Goal: Communication & Community: Share content

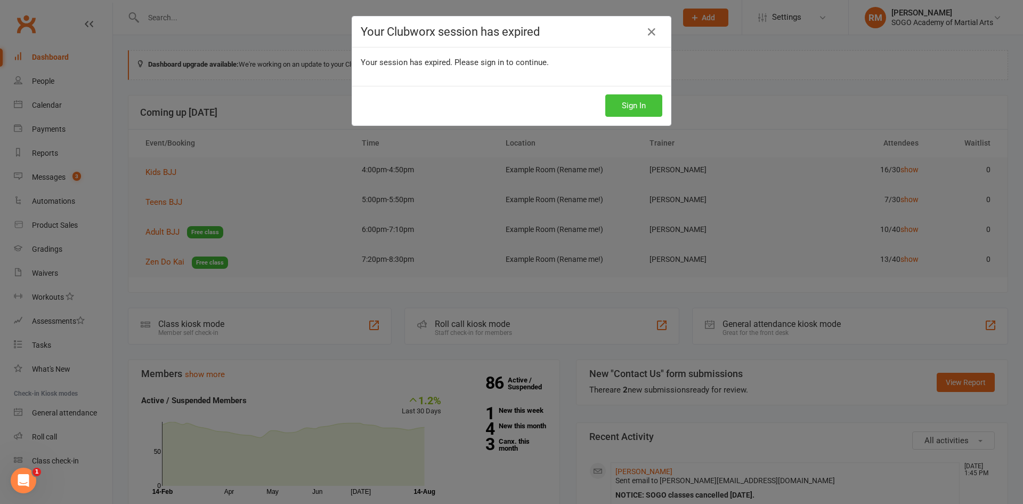
click at [626, 103] on button "Sign In" at bounding box center [633, 105] width 57 height 22
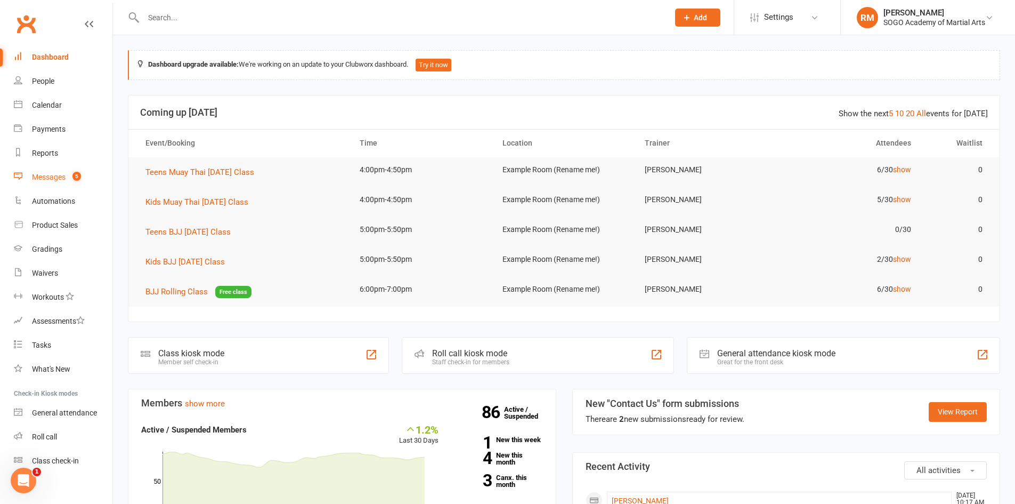
click at [48, 180] on div "Messages" at bounding box center [49, 177] width 34 height 9
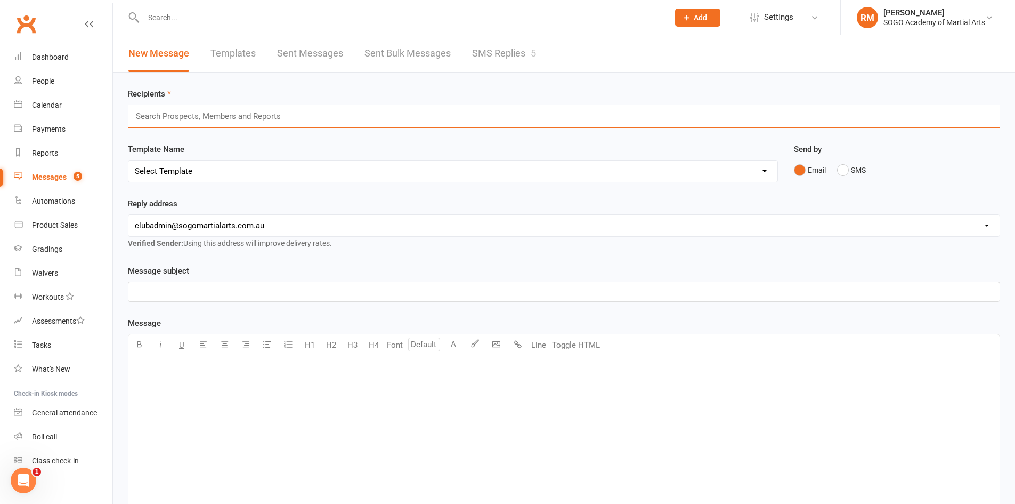
click at [199, 118] on input "text" at bounding box center [213, 116] width 156 height 14
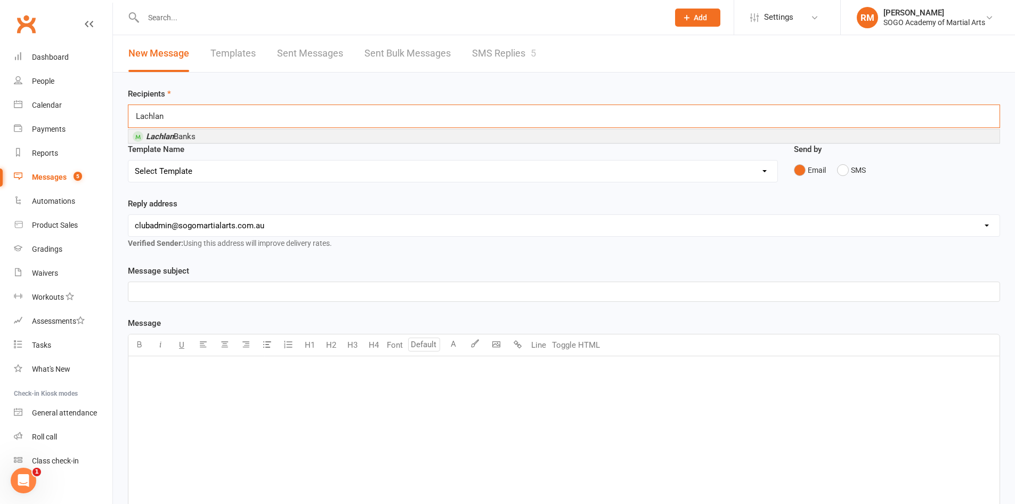
type input "Lachlan"
click at [239, 140] on li "Lachlan Banks" at bounding box center [563, 135] width 871 height 13
type input "angus"
click at [191, 140] on li "Angus Lowe" at bounding box center [563, 139] width 871 height 13
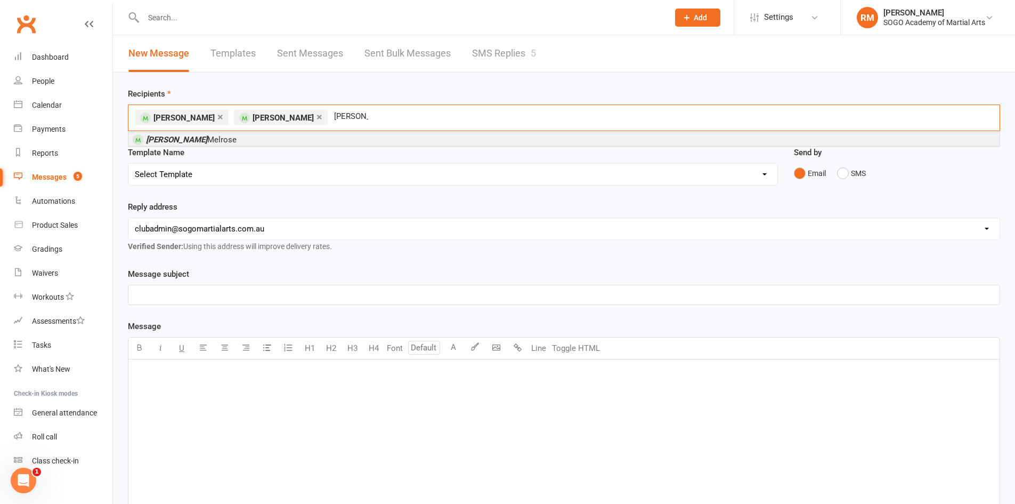
type input "Hudson"
click at [328, 142] on li "Hudson Melrose" at bounding box center [563, 139] width 871 height 13
type input "cash"
click at [223, 139] on li "Cash Viner" at bounding box center [563, 139] width 871 height 13
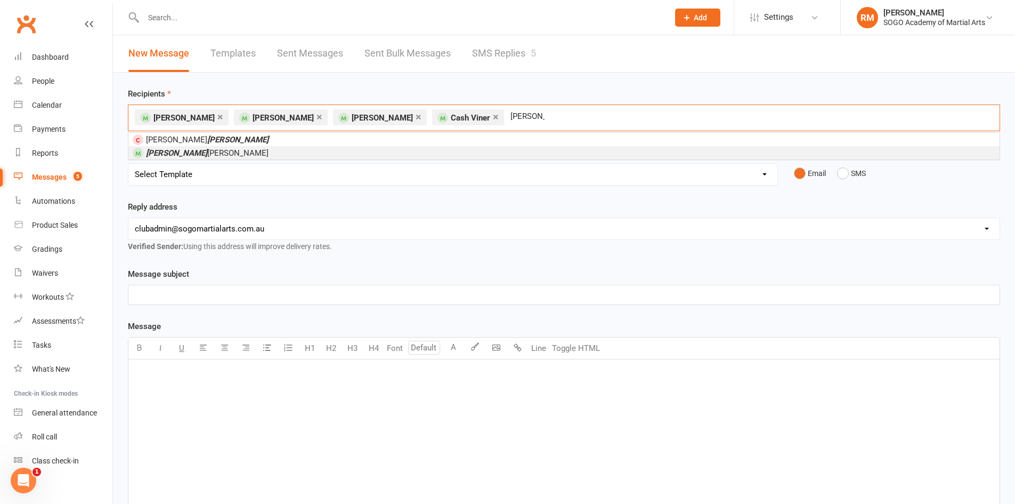
type input "spencer"
click at [255, 157] on li "Spencer Stevens" at bounding box center [563, 152] width 871 height 13
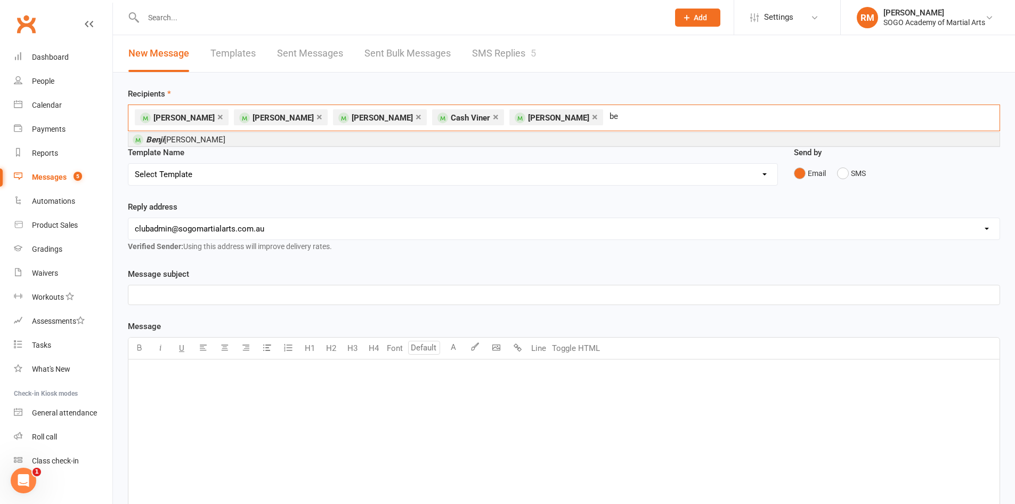
type input "b"
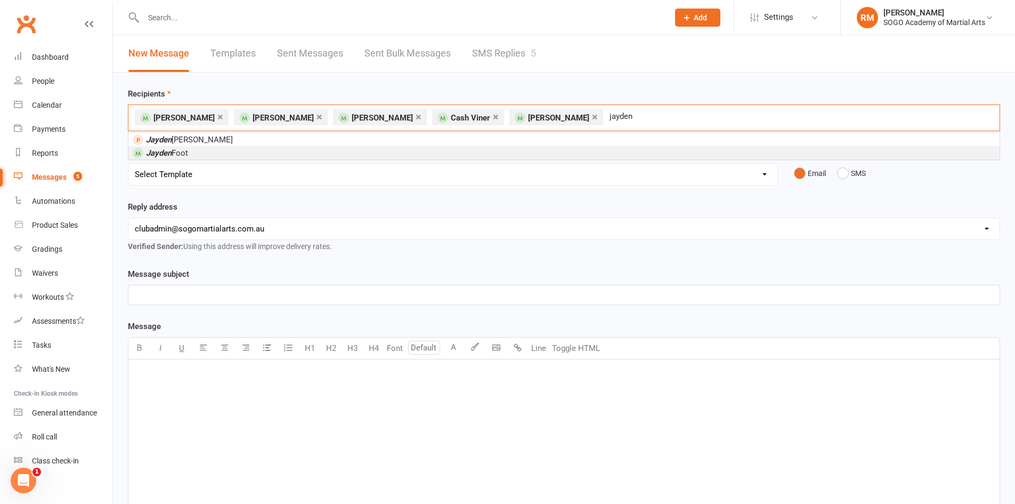
type input "jayden"
click at [233, 156] on li "Jayden Foot" at bounding box center [563, 152] width 871 height 13
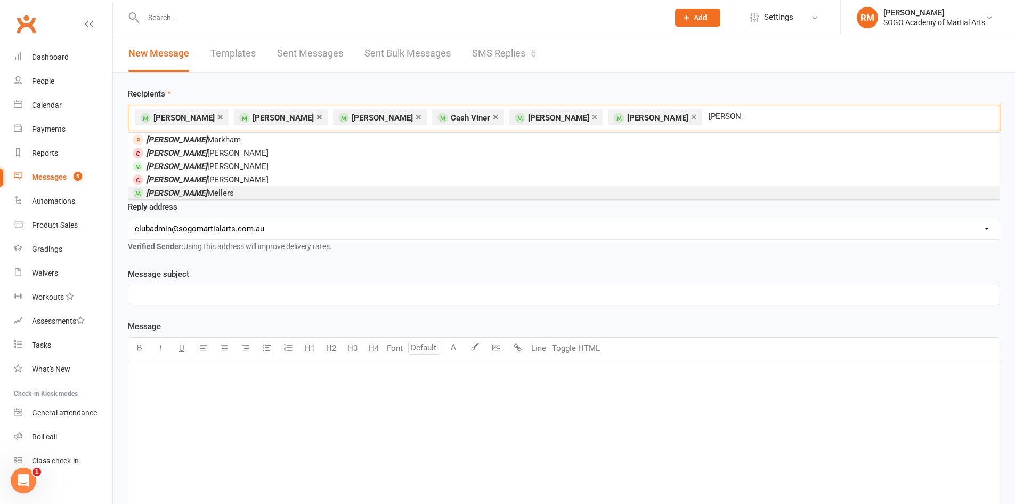
type input "Liam"
click at [192, 192] on li "Liam Mellers" at bounding box center [563, 192] width 871 height 13
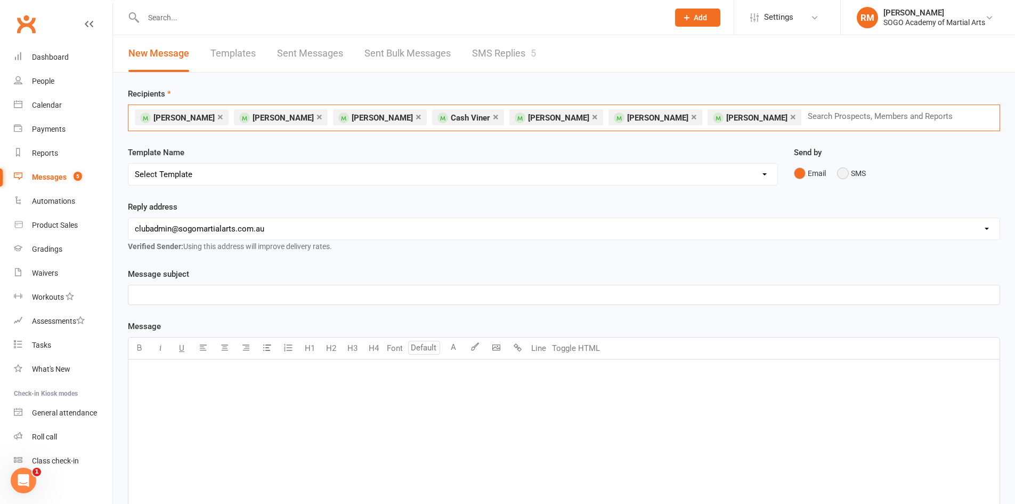
click at [853, 174] on button "SMS" at bounding box center [851, 173] width 29 height 20
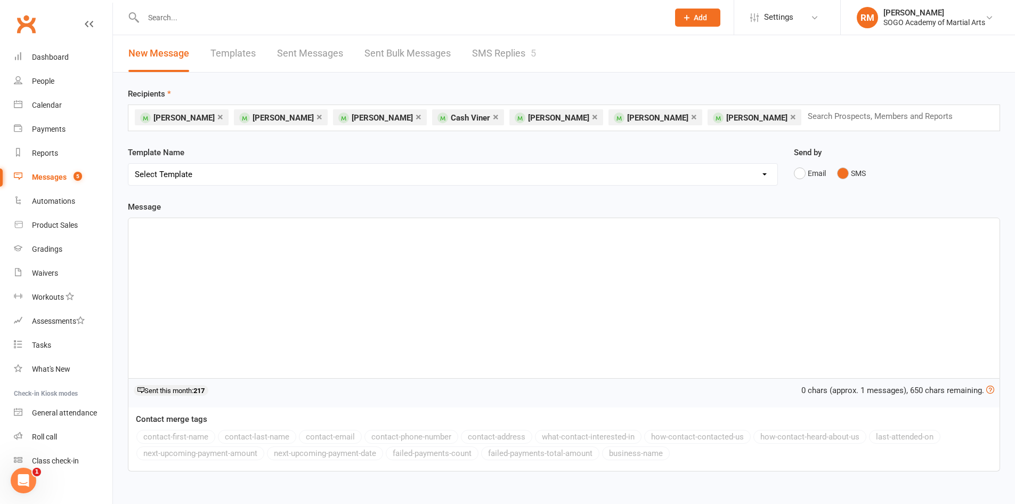
click at [263, 294] on div "﻿" at bounding box center [563, 298] width 871 height 160
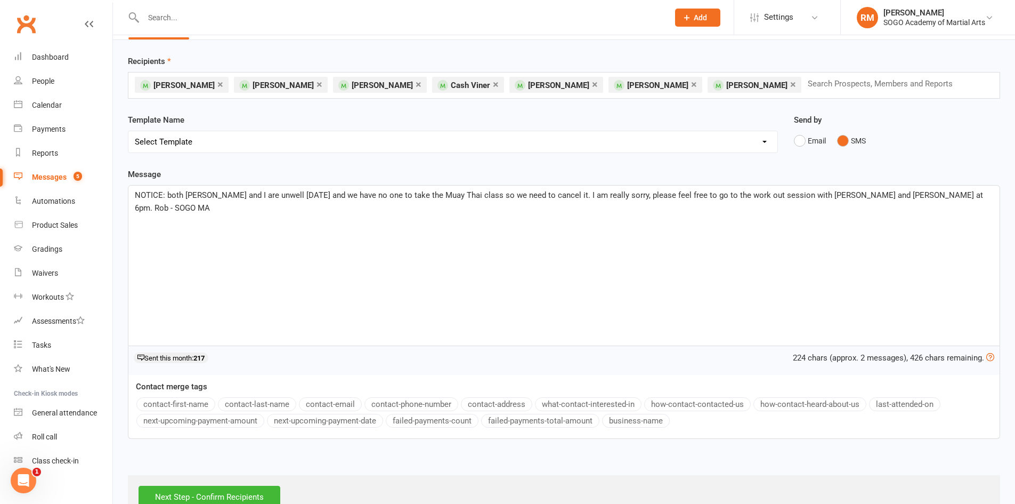
scroll to position [63, 0]
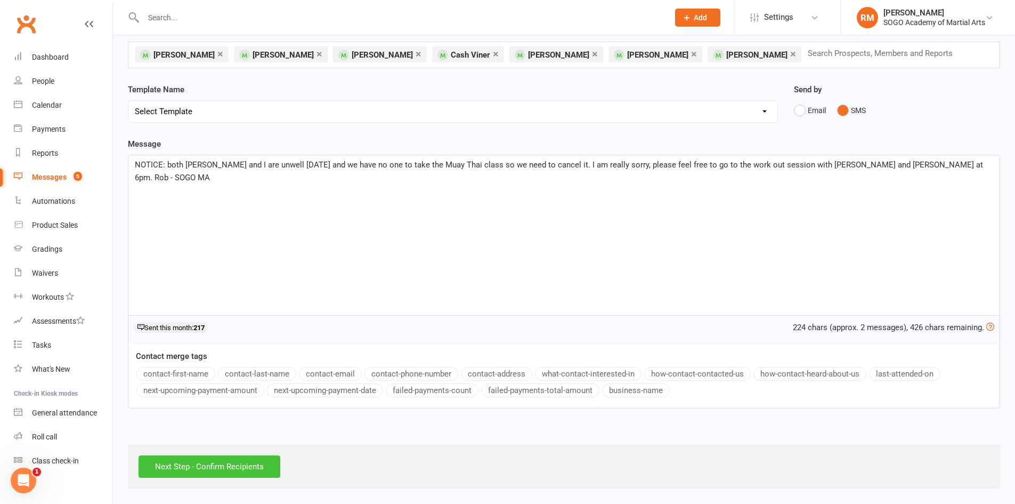
click at [274, 471] on input "Next Step - Confirm Recipients" at bounding box center [210, 466] width 142 height 22
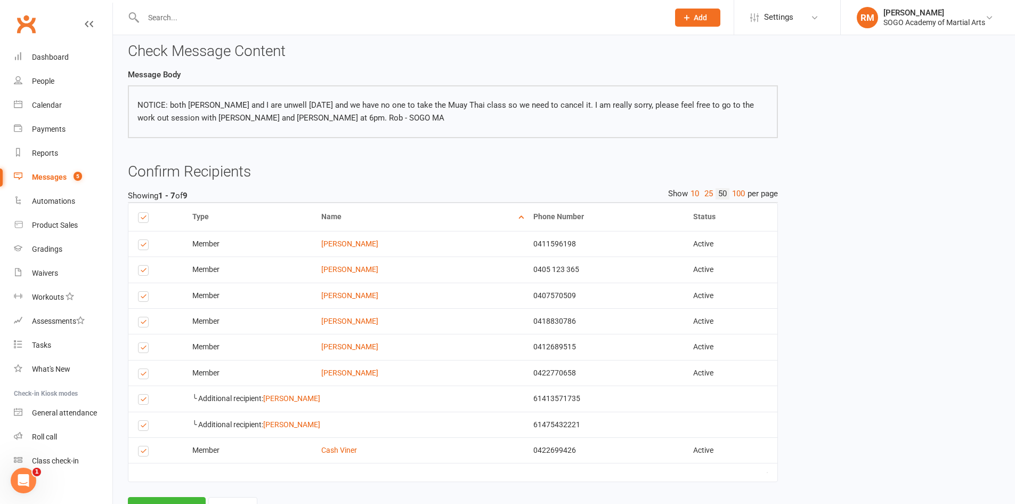
scroll to position [99, 0]
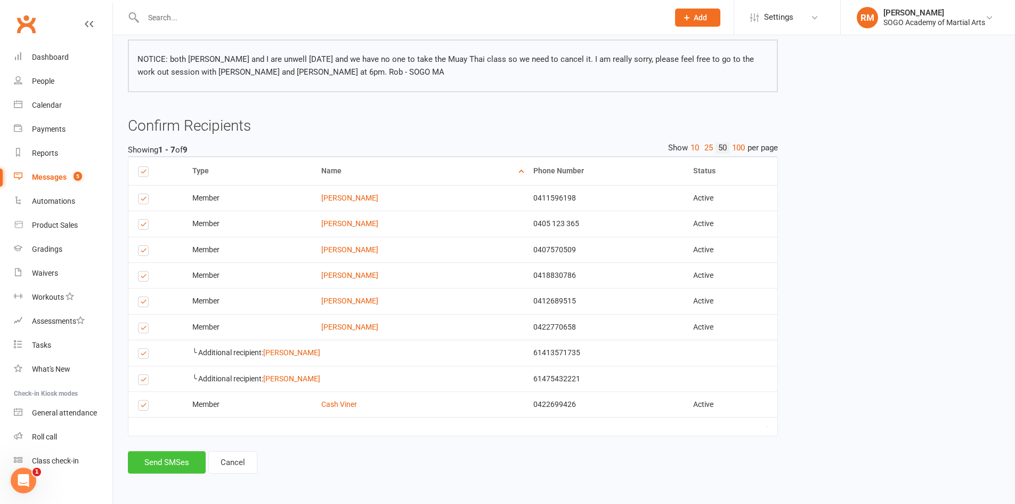
click at [178, 467] on button "Send SMSes" at bounding box center [167, 462] width 78 height 22
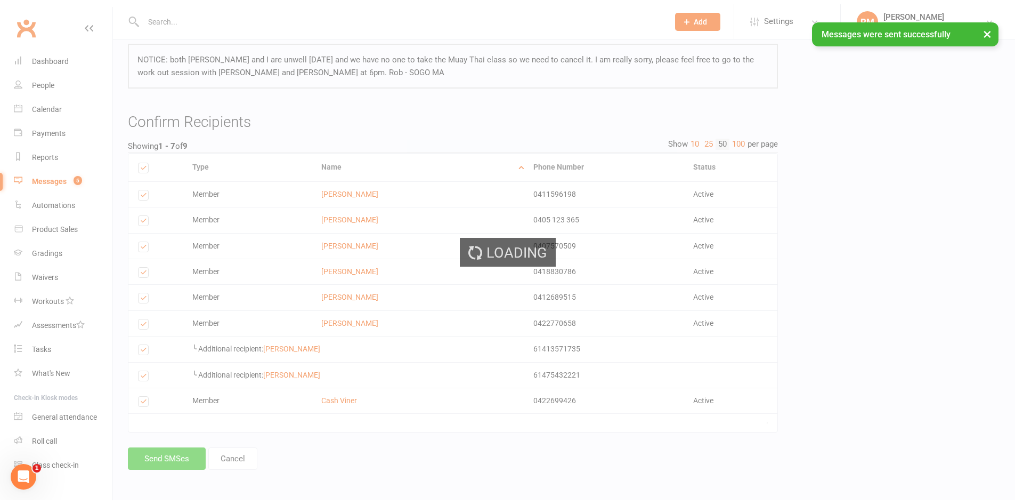
scroll to position [0, 0]
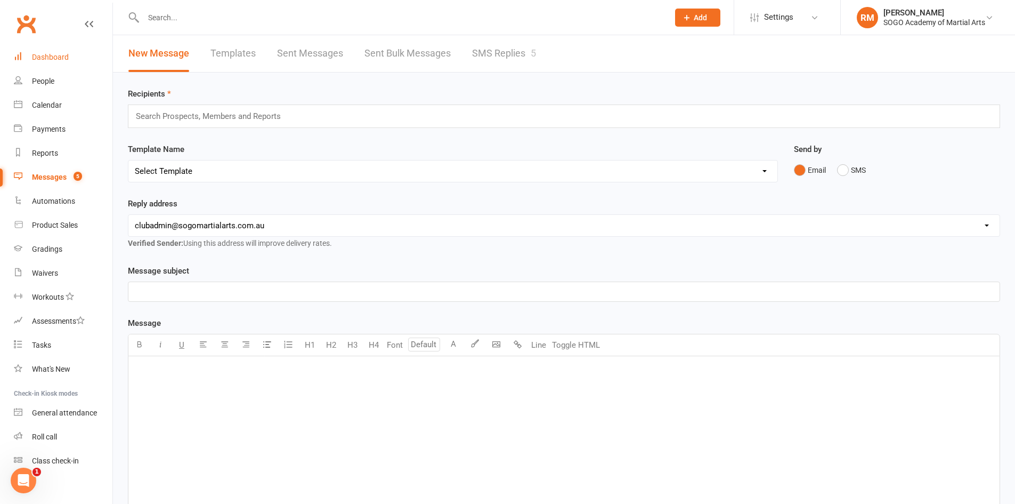
click at [42, 62] on link "Dashboard" at bounding box center [63, 57] width 99 height 24
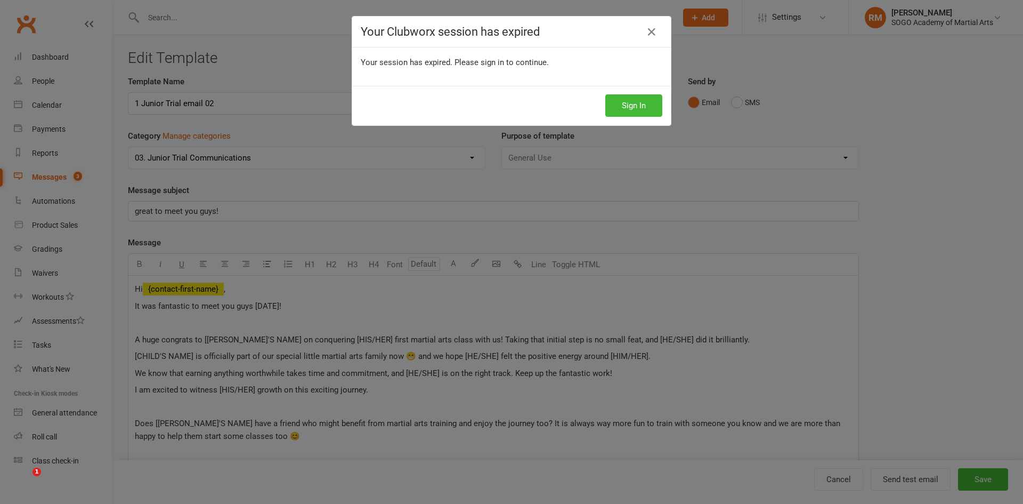
select select "9950"
click at [652, 111] on button "Sign In" at bounding box center [633, 105] width 57 height 22
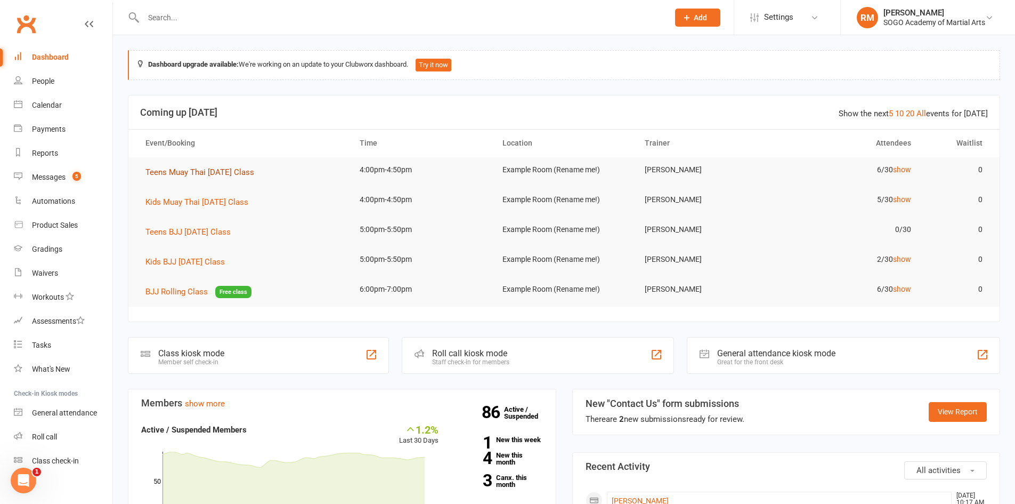
click at [201, 173] on span "Teens Muay Thai Friday Class" at bounding box center [199, 172] width 109 height 10
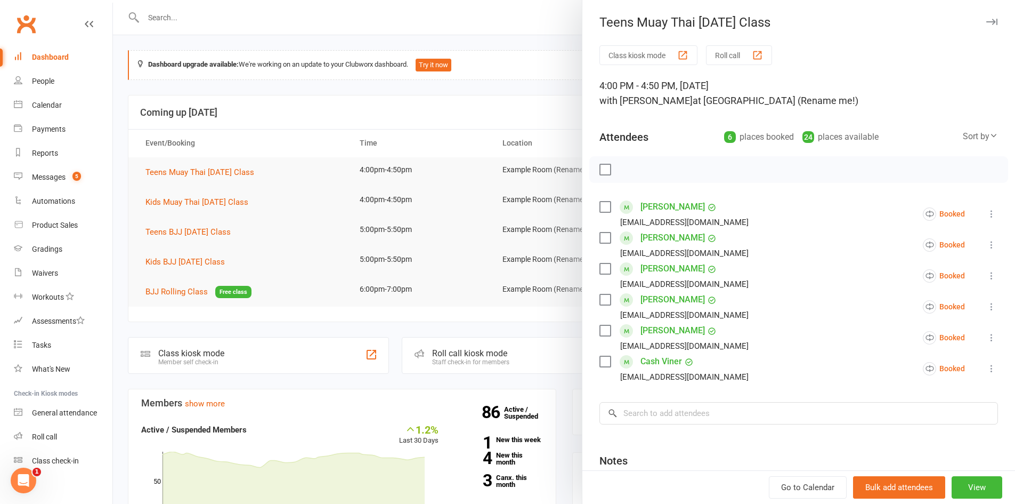
drag, startPoint x: 269, startPoint y: 121, endPoint x: 276, endPoint y: 134, distance: 14.1
click at [270, 121] on div at bounding box center [564, 252] width 902 height 504
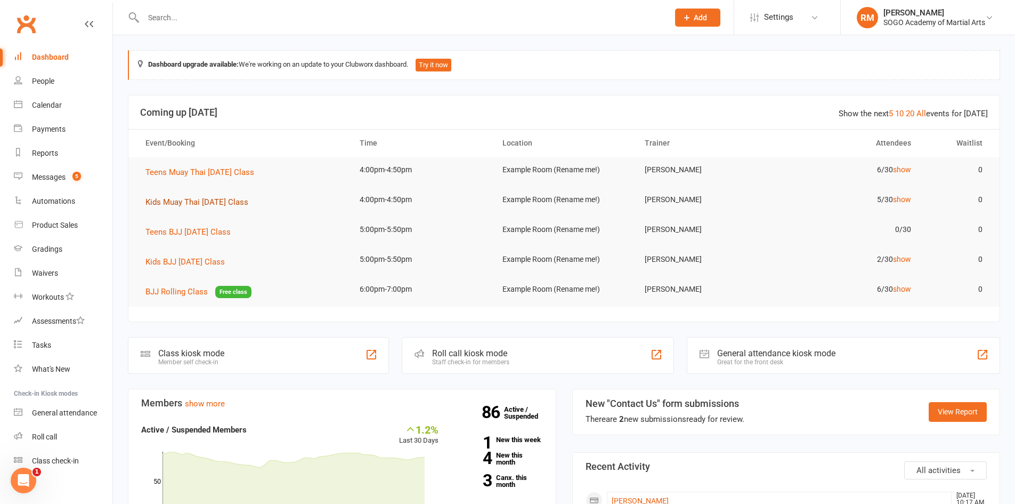
click at [218, 205] on span "Kids Muay Thai Friday Class" at bounding box center [196, 202] width 103 height 10
